Goal: Information Seeking & Learning: Check status

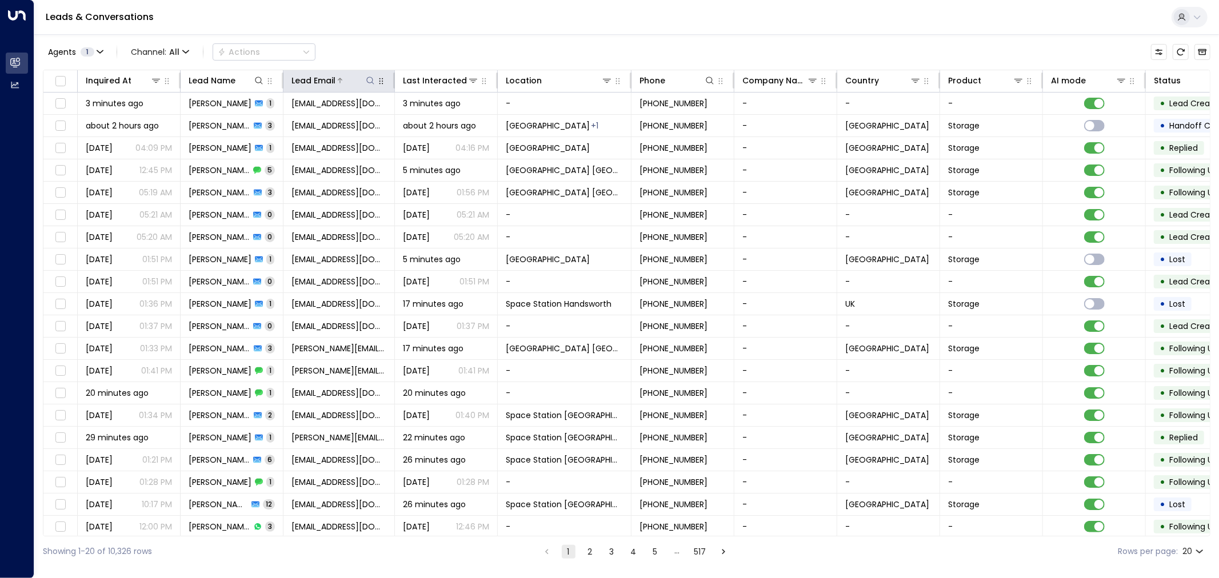
click at [372, 80] on icon at bounding box center [370, 80] width 9 height 9
click at [354, 118] on input "text" at bounding box center [370, 121] width 158 height 21
type input "**********"
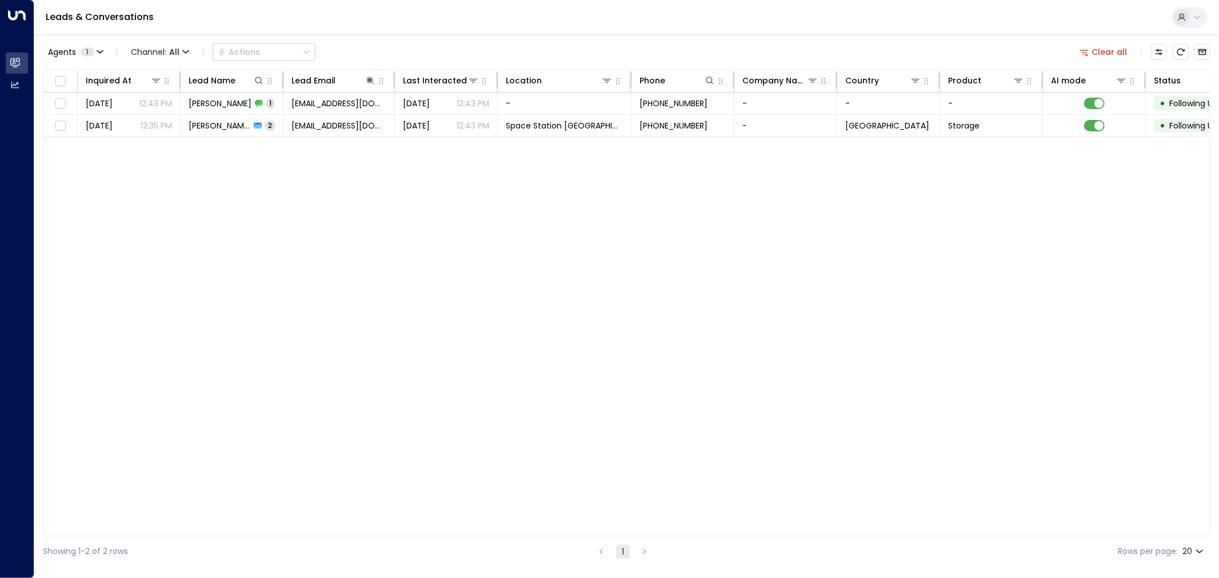
click at [432, 269] on div "Inquired At Lead Name Lead Email Last Interacted Location Phone Company Name Co…" at bounding box center [627, 303] width 1168 height 467
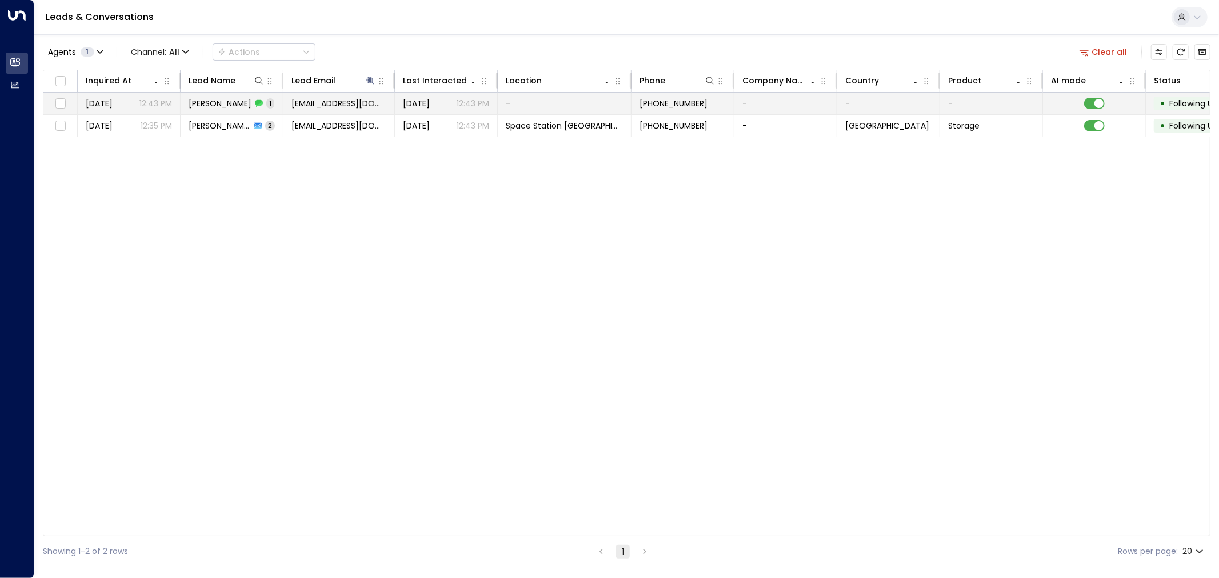
click at [1095, 93] on td at bounding box center [1094, 104] width 103 height 22
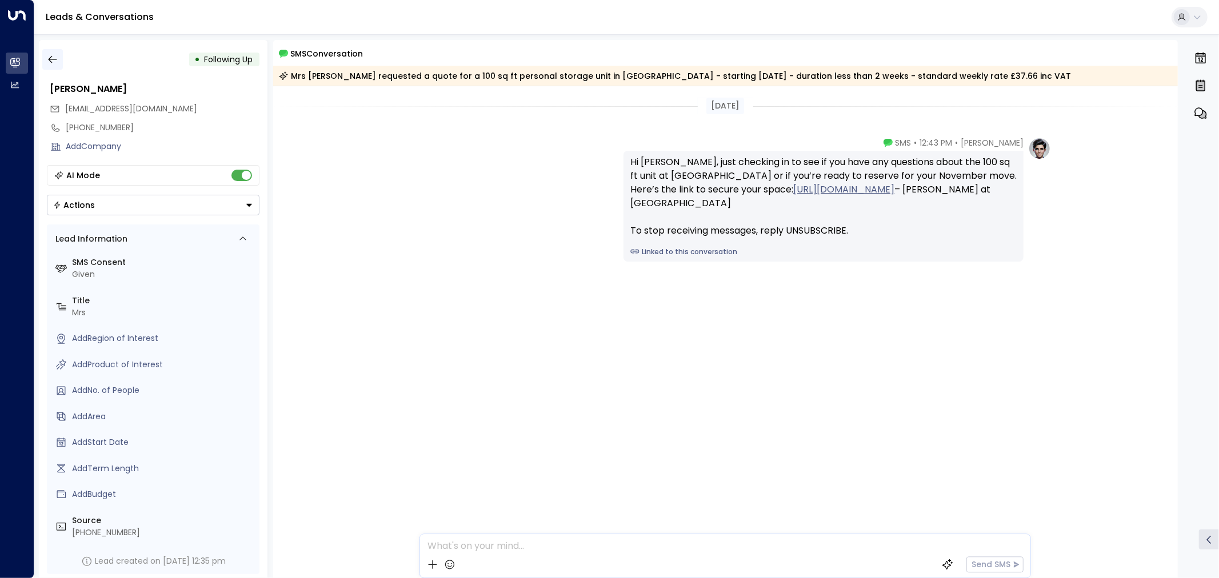
click at [52, 53] on button "button" at bounding box center [52, 59] width 21 height 21
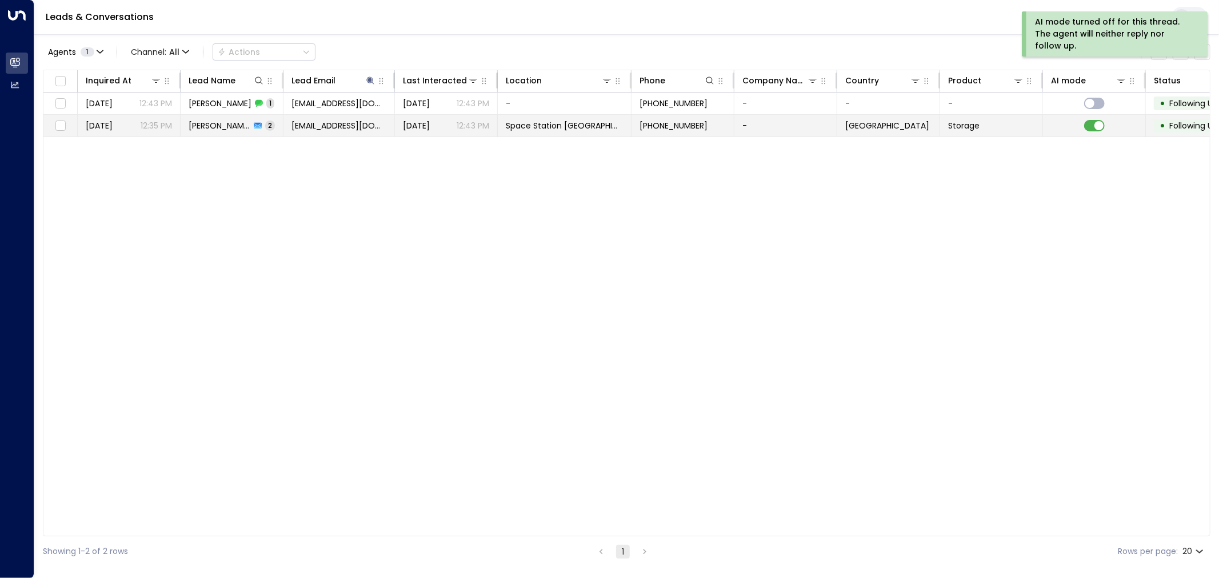
click at [345, 126] on span "[EMAIL_ADDRESS][DOMAIN_NAME]" at bounding box center [338, 125] width 95 height 11
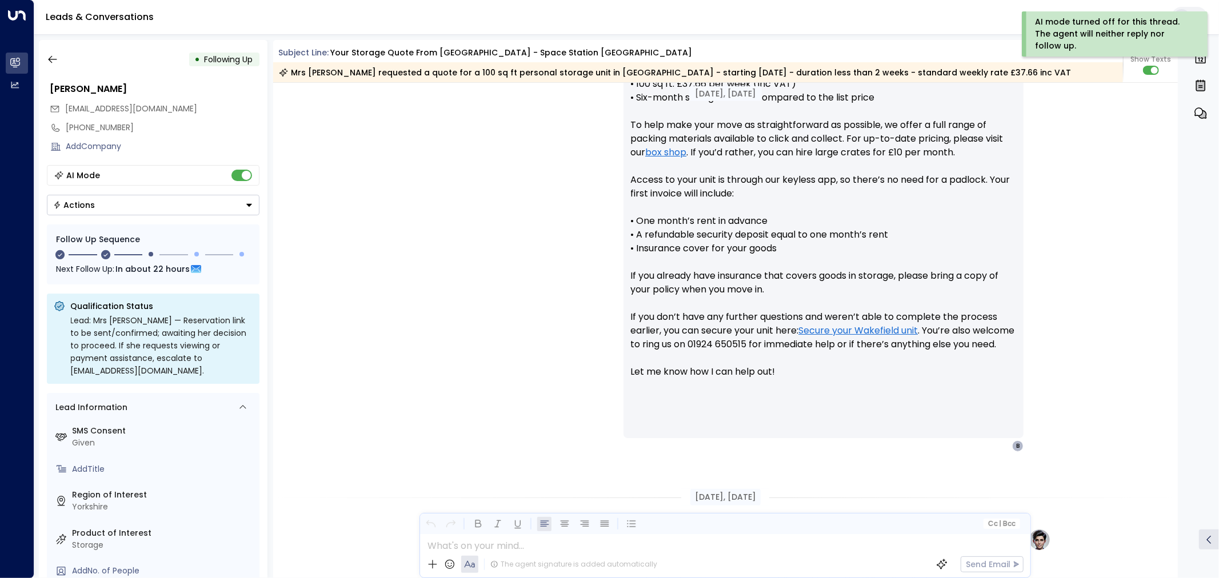
scroll to position [1, 0]
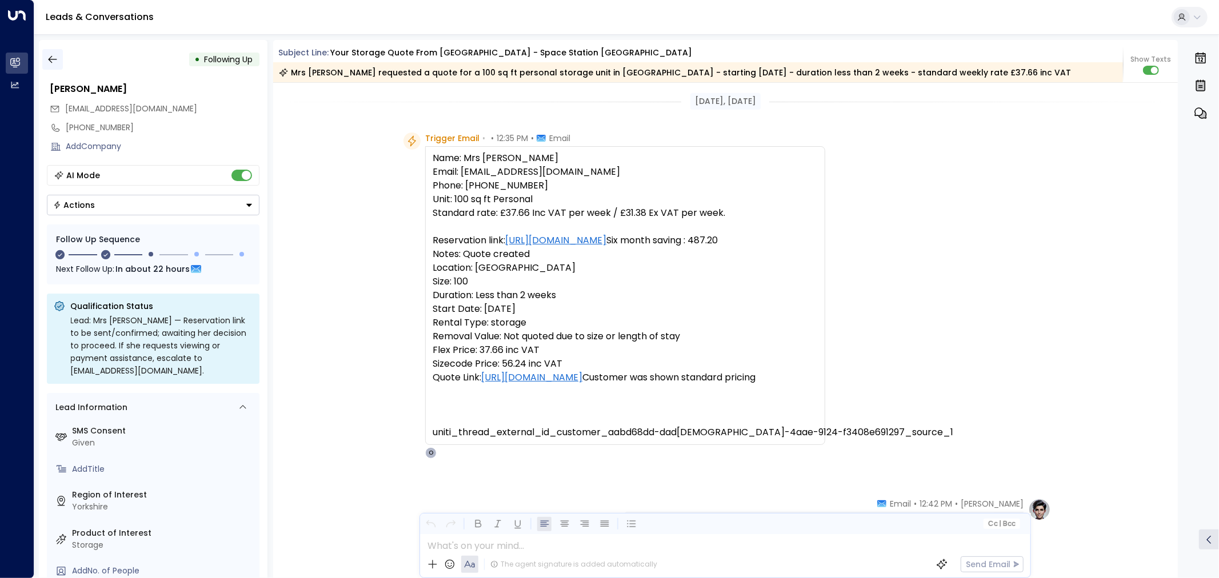
click at [57, 55] on icon "button" at bounding box center [52, 59] width 11 height 11
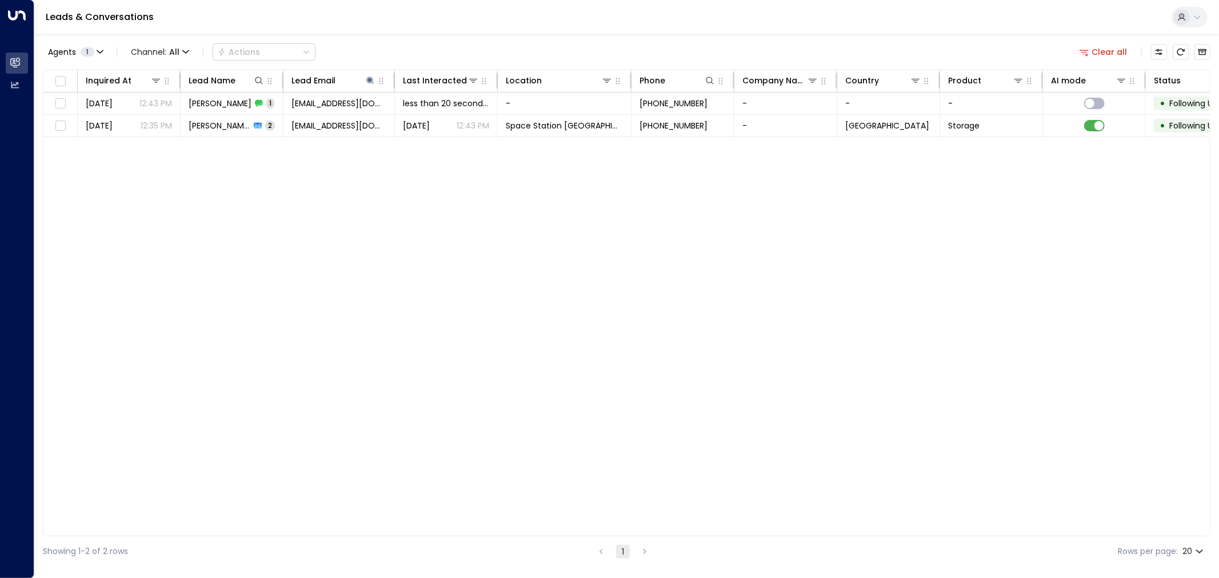
click at [425, 329] on div "Inquired At Lead Name Lead Email Last Interacted Location Phone Company Name Co…" at bounding box center [627, 303] width 1168 height 467
